Goal: Task Accomplishment & Management: Manage account settings

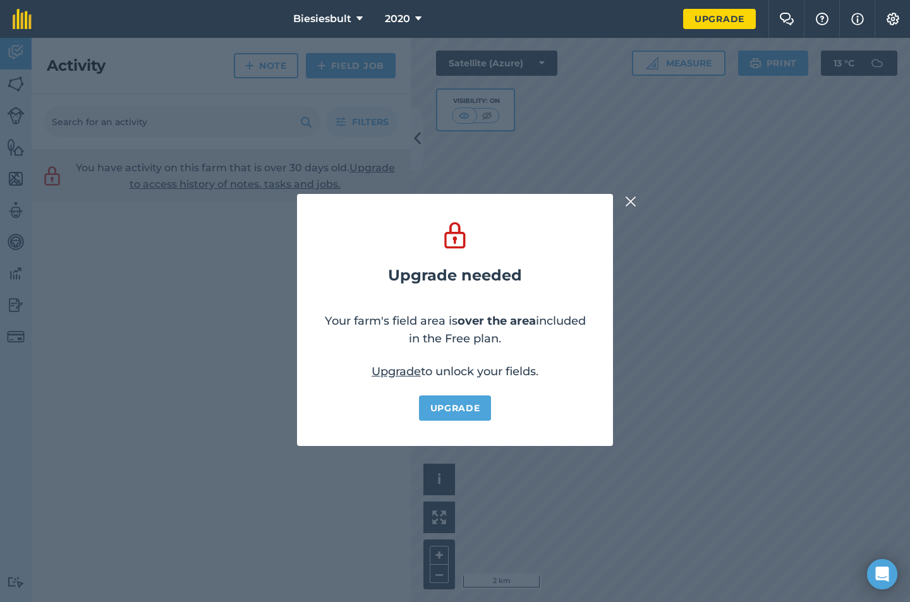
click at [630, 198] on img at bounding box center [630, 201] width 11 height 15
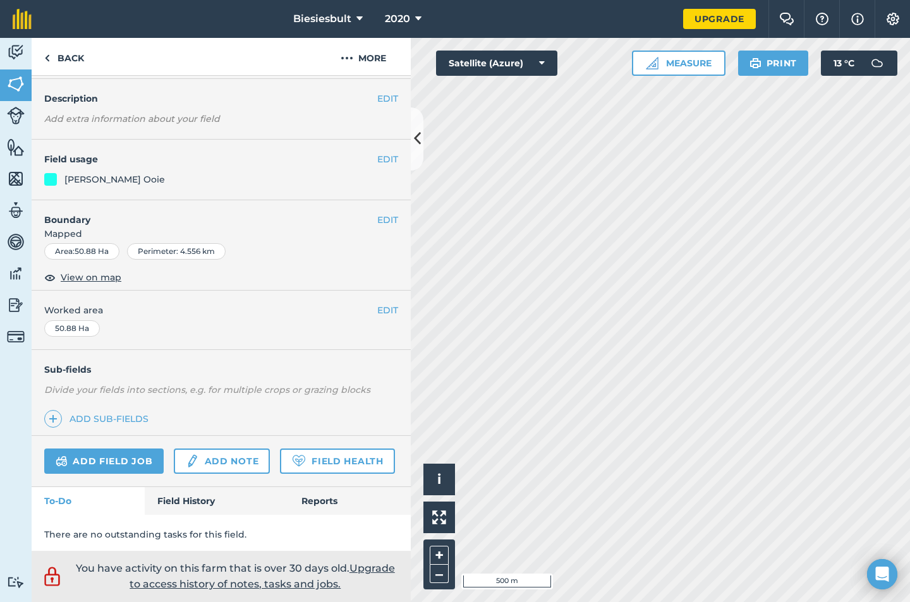
scroll to position [63, 0]
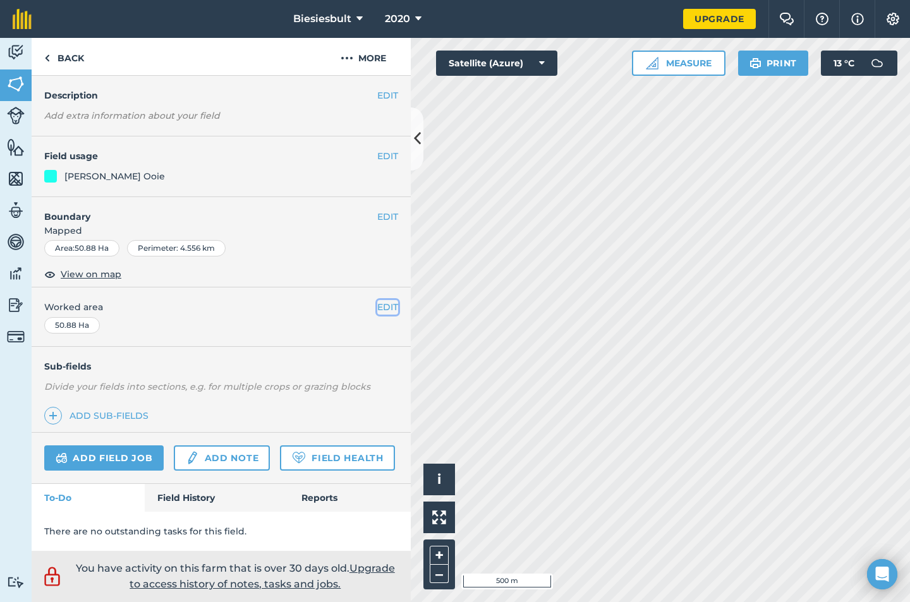
click at [379, 300] on button "EDIT" at bounding box center [387, 307] width 21 height 14
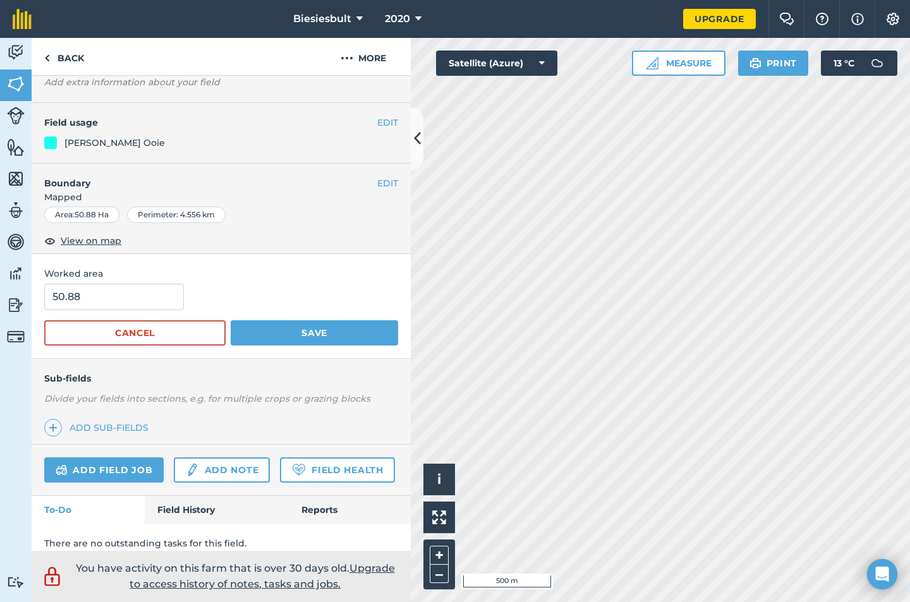
scroll to position [0, 0]
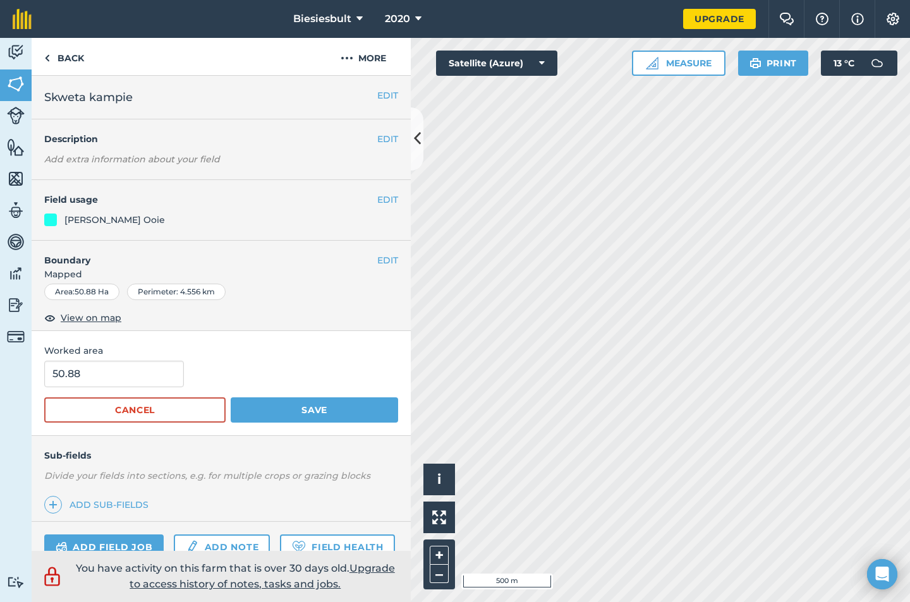
click at [317, 279] on span "Mapped" at bounding box center [221, 274] width 379 height 14
click at [377, 262] on button "EDIT" at bounding box center [387, 260] width 21 height 14
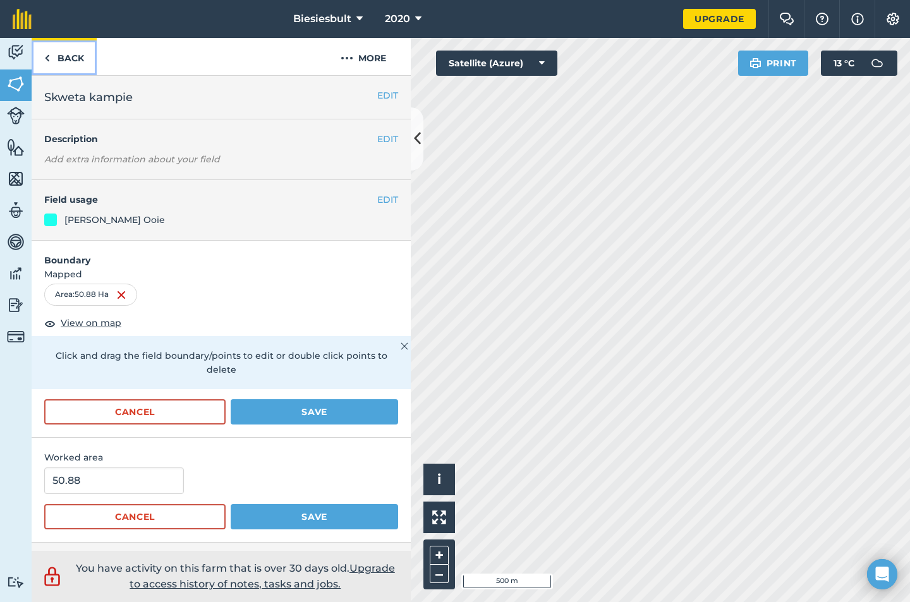
click at [61, 56] on link "Back" at bounding box center [64, 56] width 65 height 37
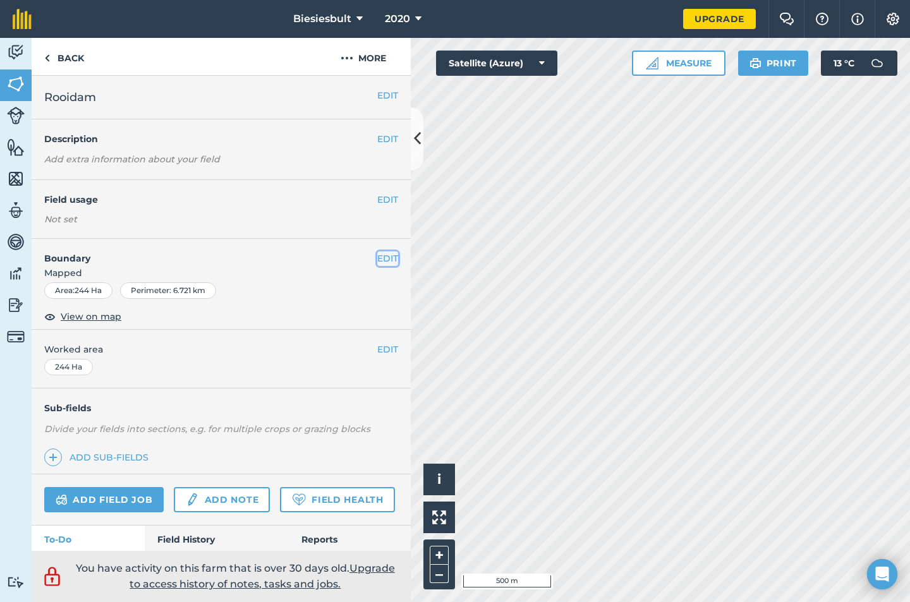
click at [380, 258] on button "EDIT" at bounding box center [387, 259] width 21 height 14
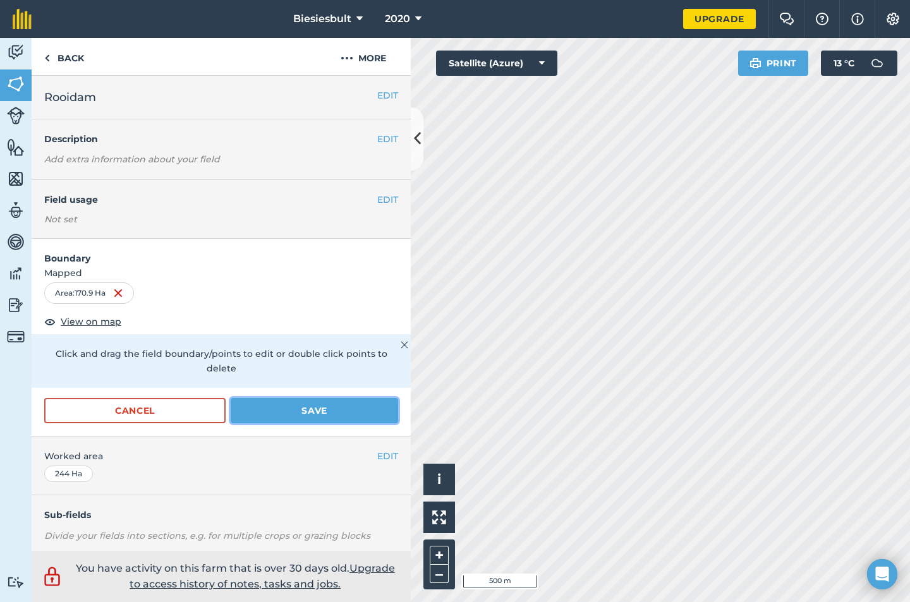
click at [268, 418] on button "Save" at bounding box center [314, 410] width 167 height 25
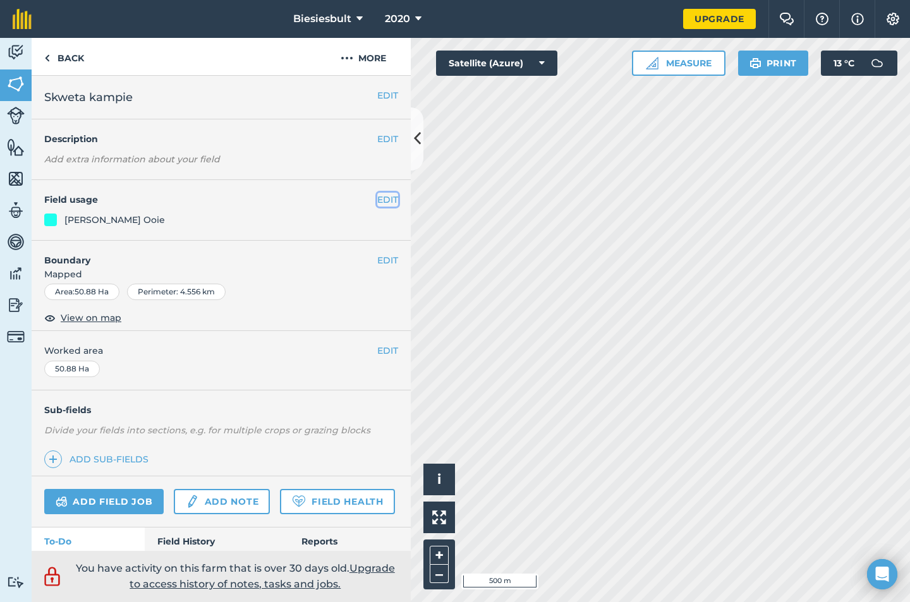
click at [377, 202] on button "EDIT" at bounding box center [387, 200] width 21 height 14
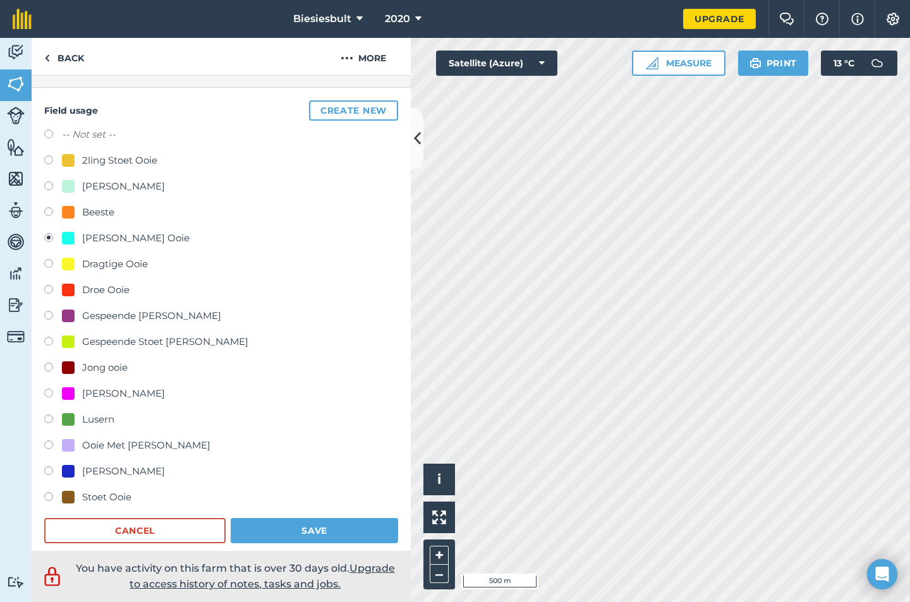
scroll to position [316, 0]
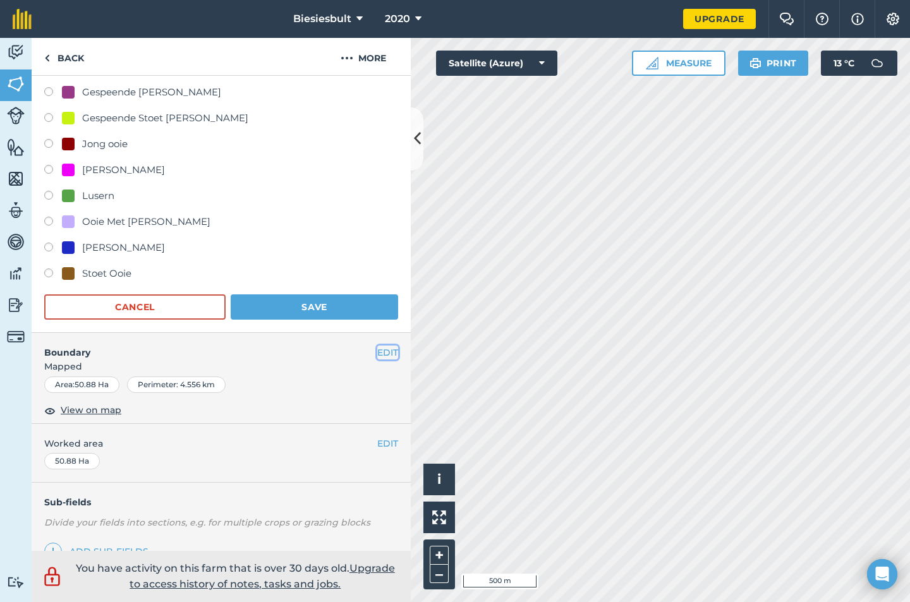
click at [377, 351] on button "EDIT" at bounding box center [387, 353] width 21 height 14
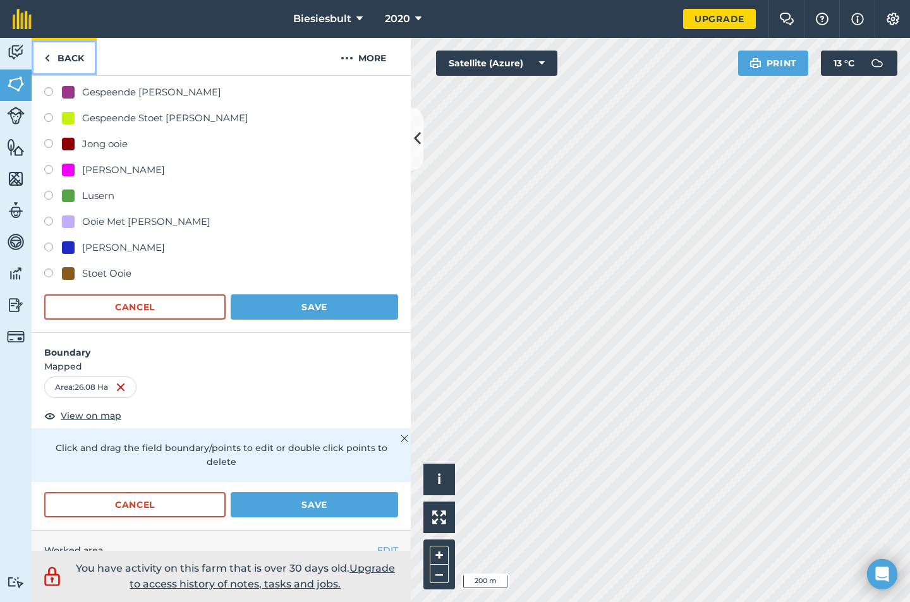
click at [49, 59] on img at bounding box center [47, 58] width 6 height 15
click at [296, 508] on button "Save" at bounding box center [314, 504] width 167 height 25
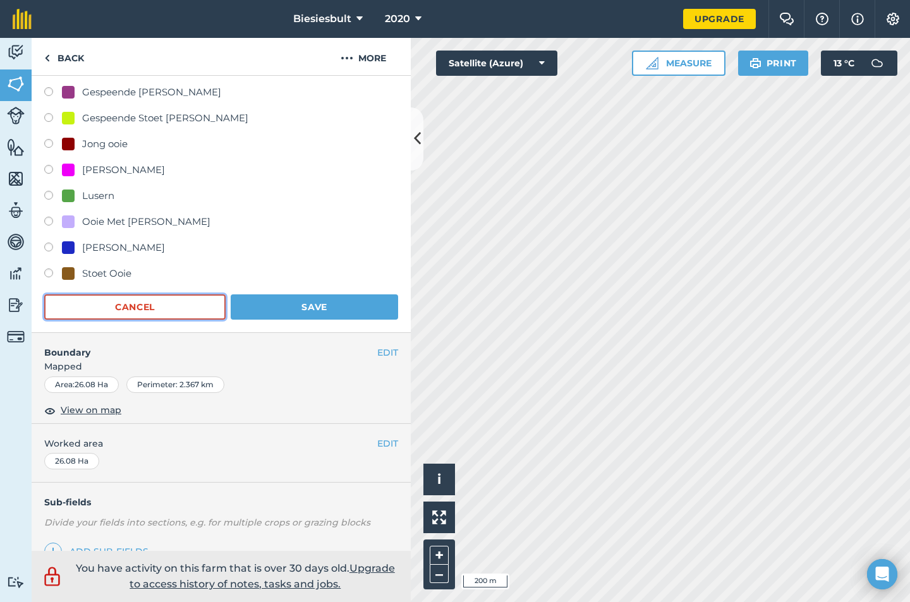
click at [147, 307] on button "Cancel" at bounding box center [134, 307] width 181 height 25
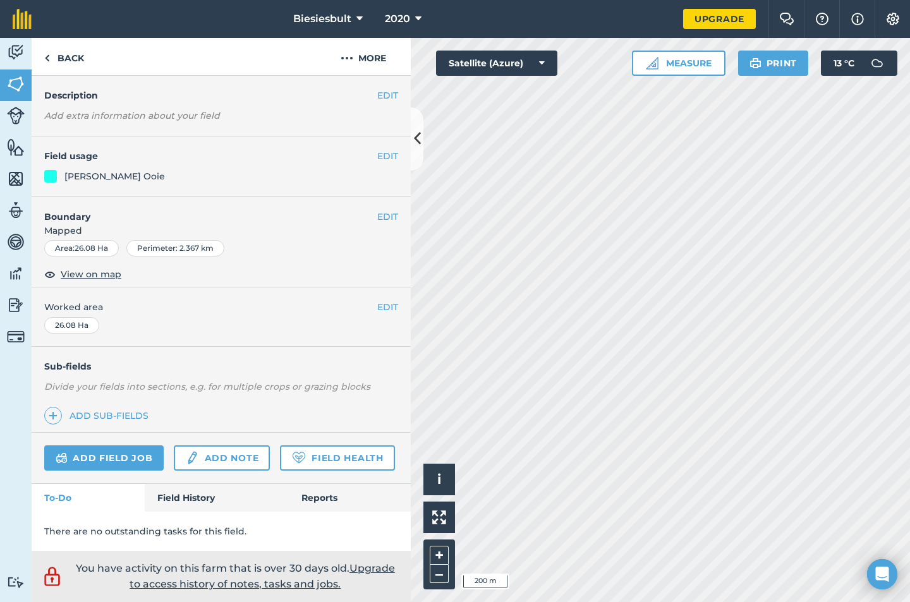
scroll to position [79, 0]
click at [70, 59] on link "Back" at bounding box center [64, 56] width 65 height 37
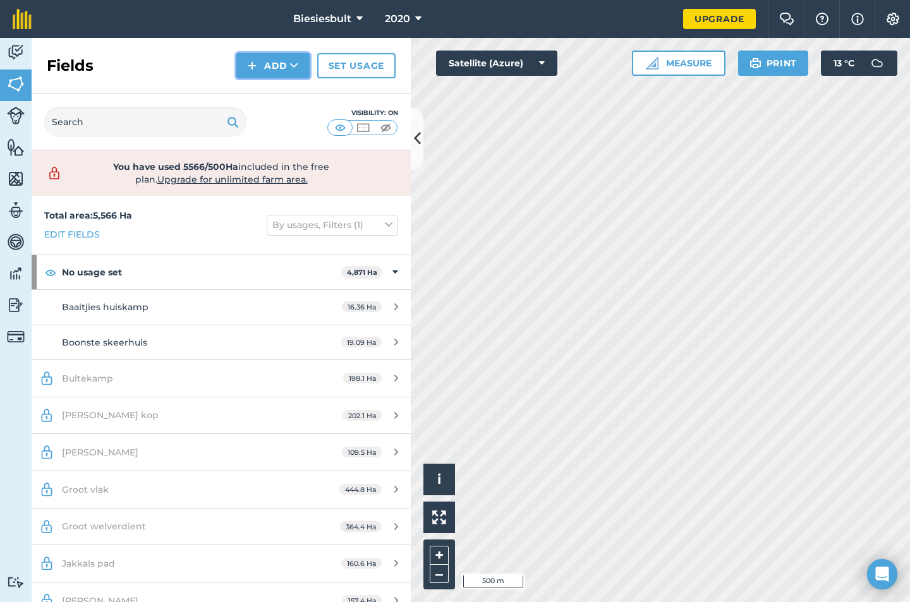
click at [256, 71] on img at bounding box center [252, 65] width 9 height 15
click at [283, 90] on link "Draw" at bounding box center [273, 94] width 70 height 28
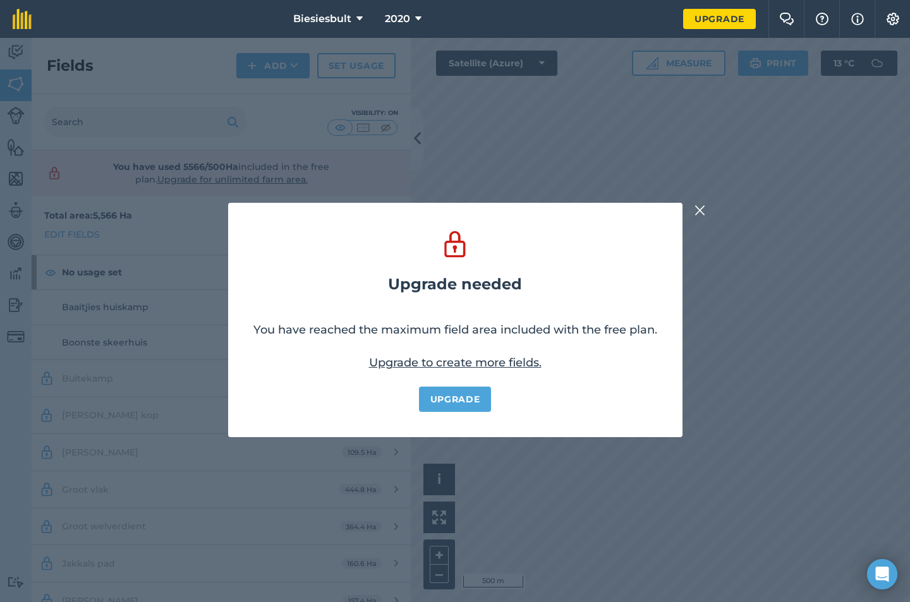
click at [700, 209] on img at bounding box center [700, 210] width 11 height 15
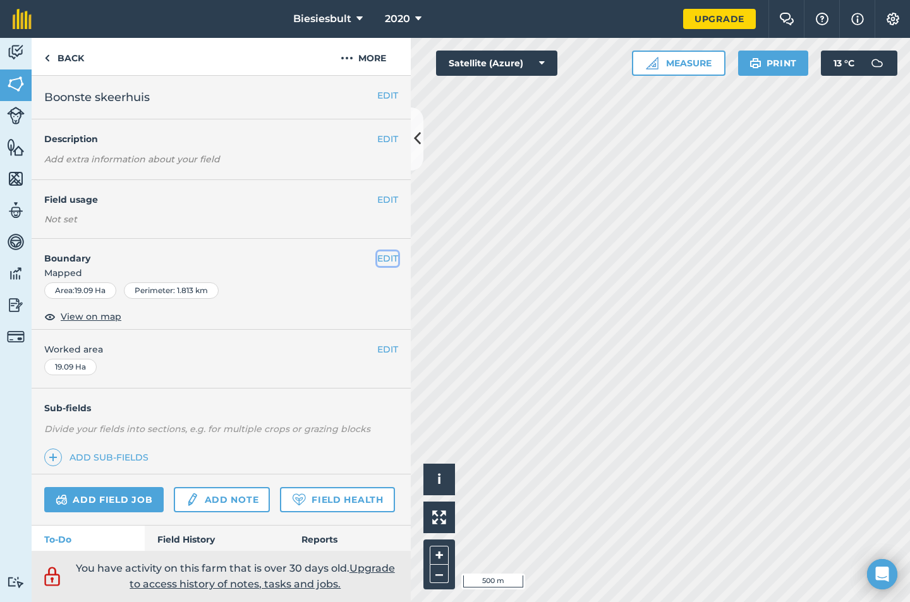
click at [377, 258] on button "EDIT" at bounding box center [387, 259] width 21 height 14
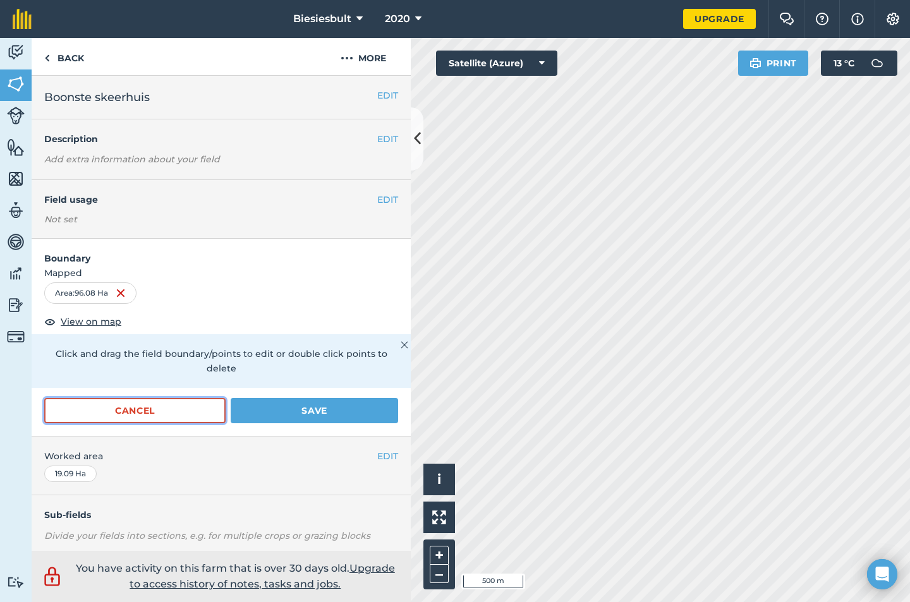
click at [162, 415] on button "Cancel" at bounding box center [134, 410] width 181 height 25
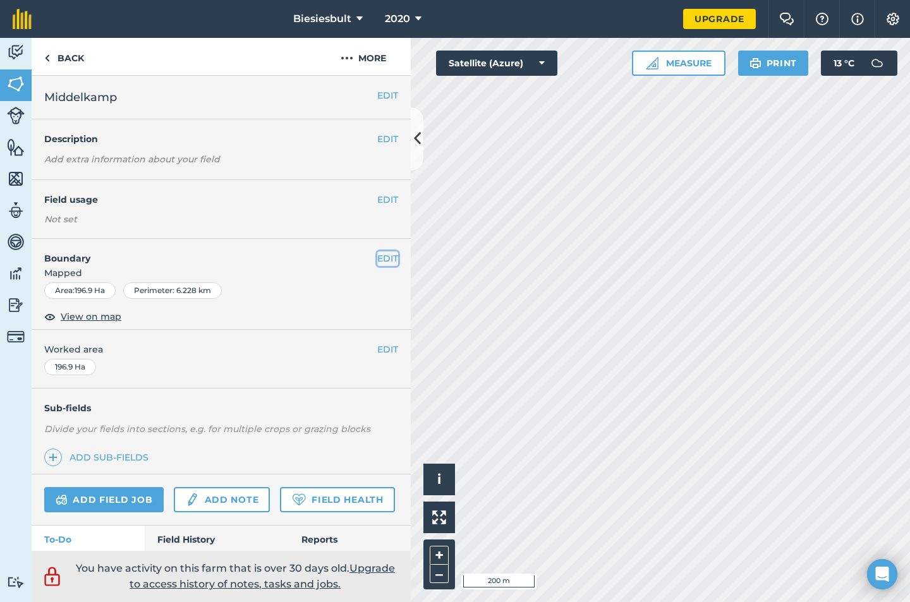
click at [377, 259] on button "EDIT" at bounding box center [387, 259] width 21 height 14
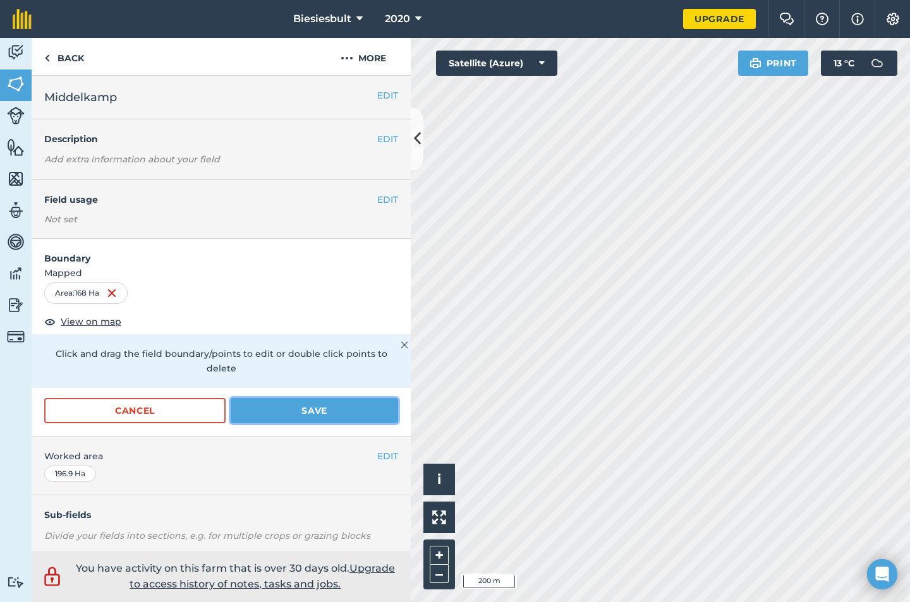
click at [276, 420] on button "Save" at bounding box center [314, 410] width 167 height 25
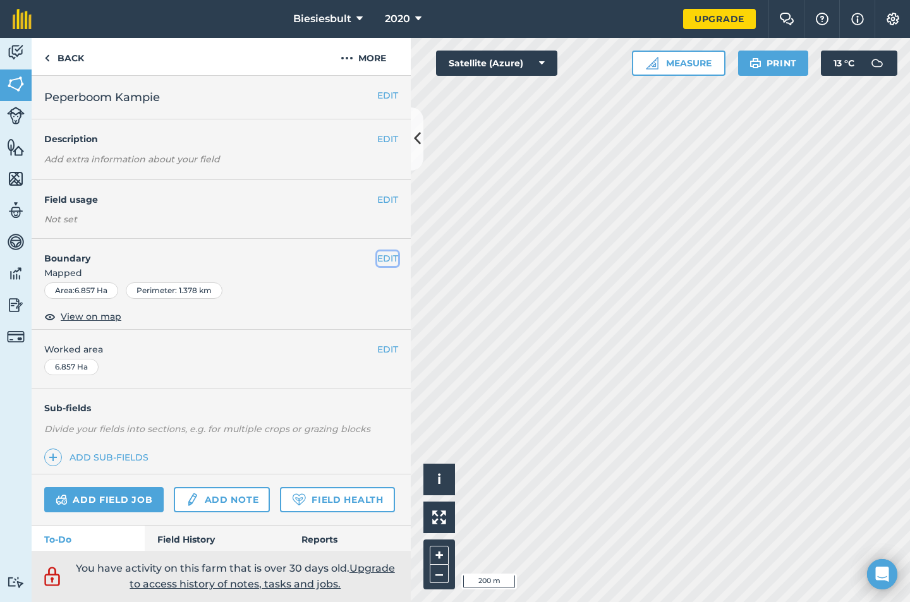
click at [380, 261] on button "EDIT" at bounding box center [387, 259] width 21 height 14
